Goal: Obtain resource: Download file/media

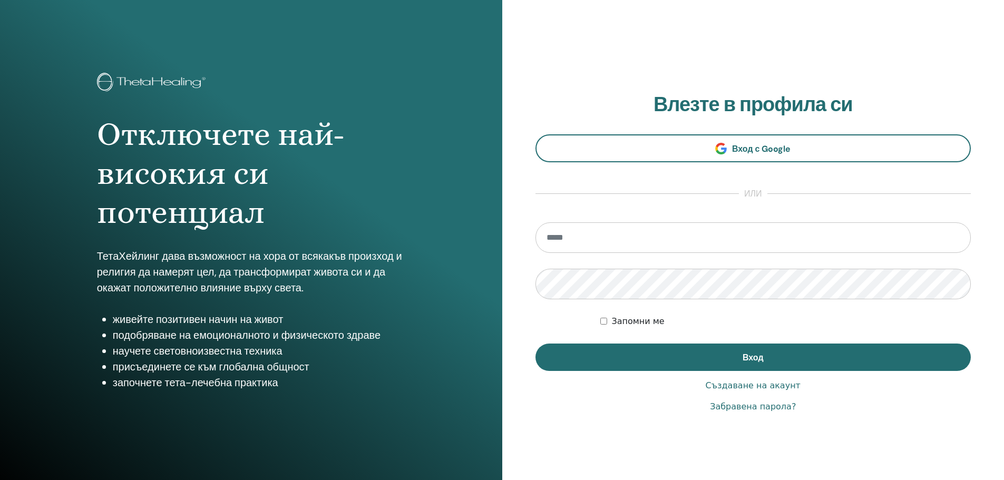
click at [607, 253] on input "email" at bounding box center [754, 237] width 436 height 31
type input "**********"
click at [536, 344] on button "Вход" at bounding box center [754, 357] width 436 height 27
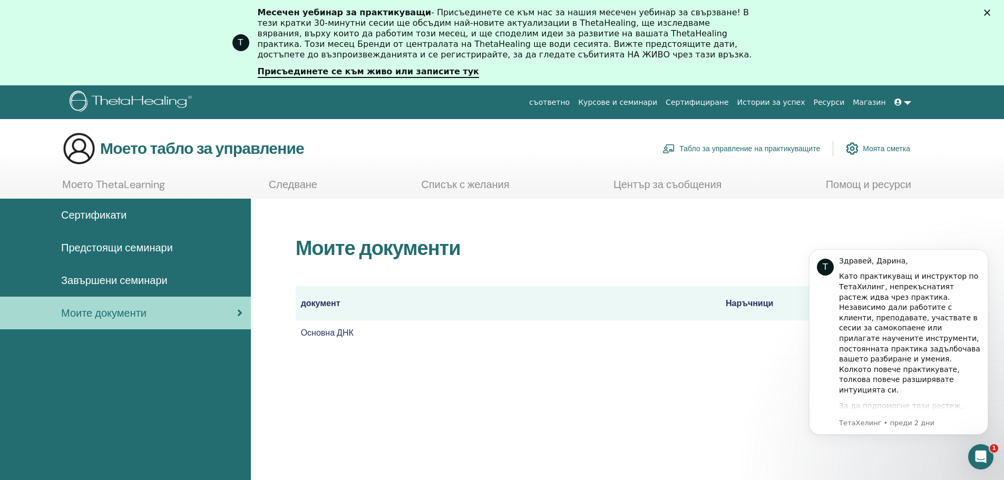
click at [804, 330] on div "Т Здравей, Дарина, Като практикуващ и инструктор по ТетаХилинг, непрекъснатият …" at bounding box center [899, 369] width 194 height 132
click at [804, 333] on div "Т Здравей, Дарина, Като практикуващ и инструктор по ТетаХилинг, непрекъснатият …" at bounding box center [899, 369] width 194 height 132
click at [806, 334] on div "Т Здравей, Дарина, Като практикуващ и инструктор по ТетаХилинг, непрекъснатият …" at bounding box center [899, 369] width 194 height 132
click at [981, 251] on button "Отхвърляне на известието" at bounding box center [985, 253] width 14 height 14
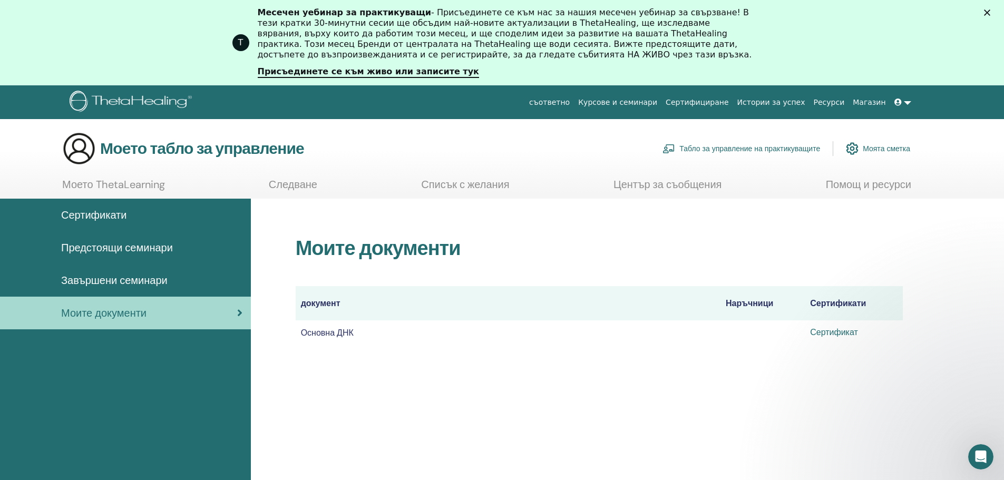
click at [831, 328] on font "Сертификат" at bounding box center [834, 332] width 48 height 11
click at [990, 10] on polygon "Затвори" at bounding box center [987, 12] width 6 height 6
